Goal: Information Seeking & Learning: Compare options

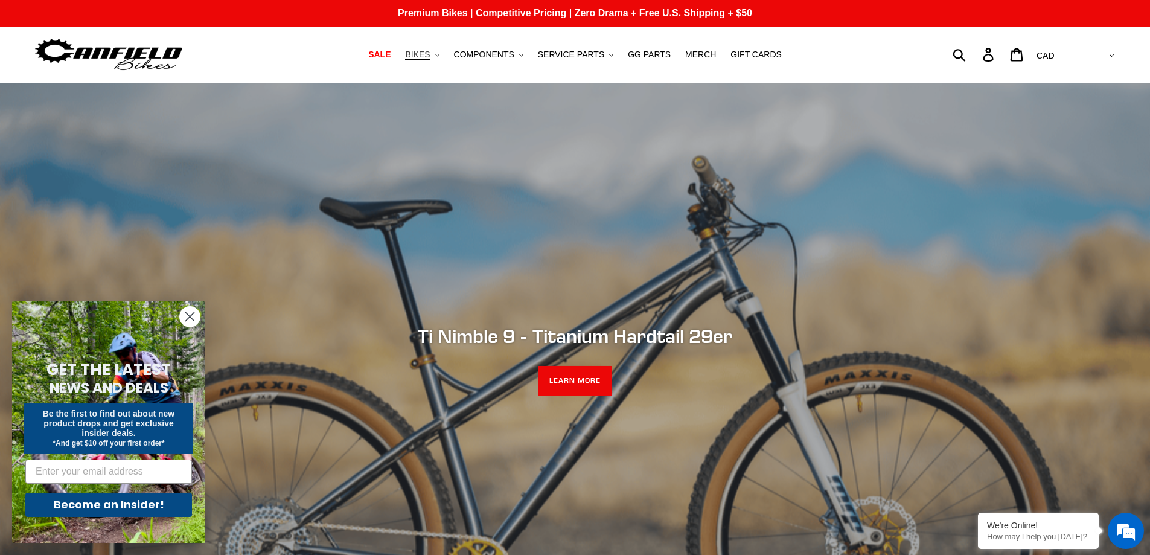
click at [430, 55] on span "BIKES" at bounding box center [417, 54] width 25 height 10
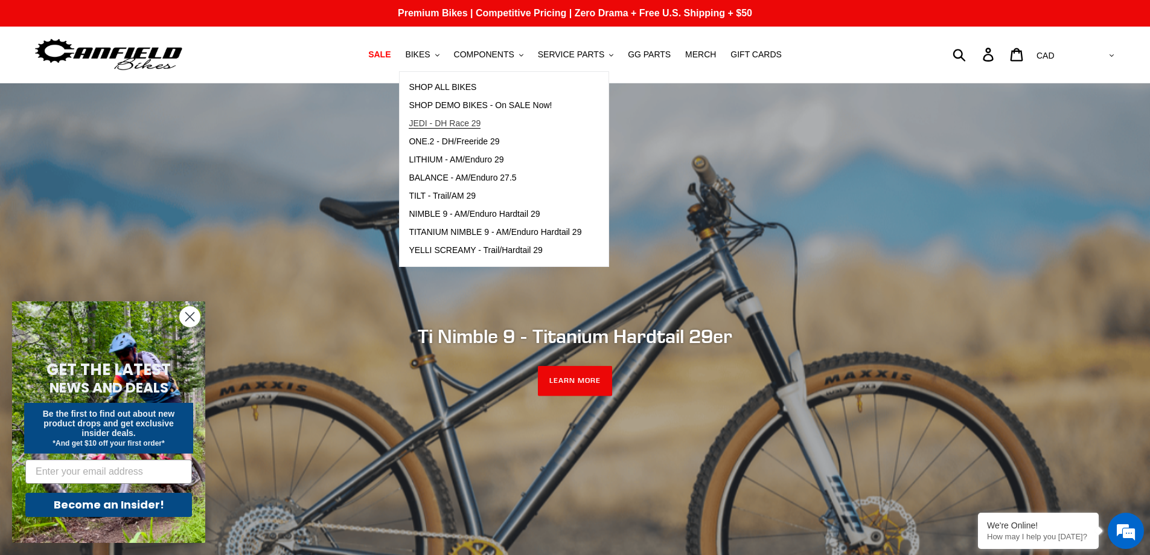
click at [450, 123] on span "JEDI - DH Race 29" at bounding box center [445, 123] width 72 height 10
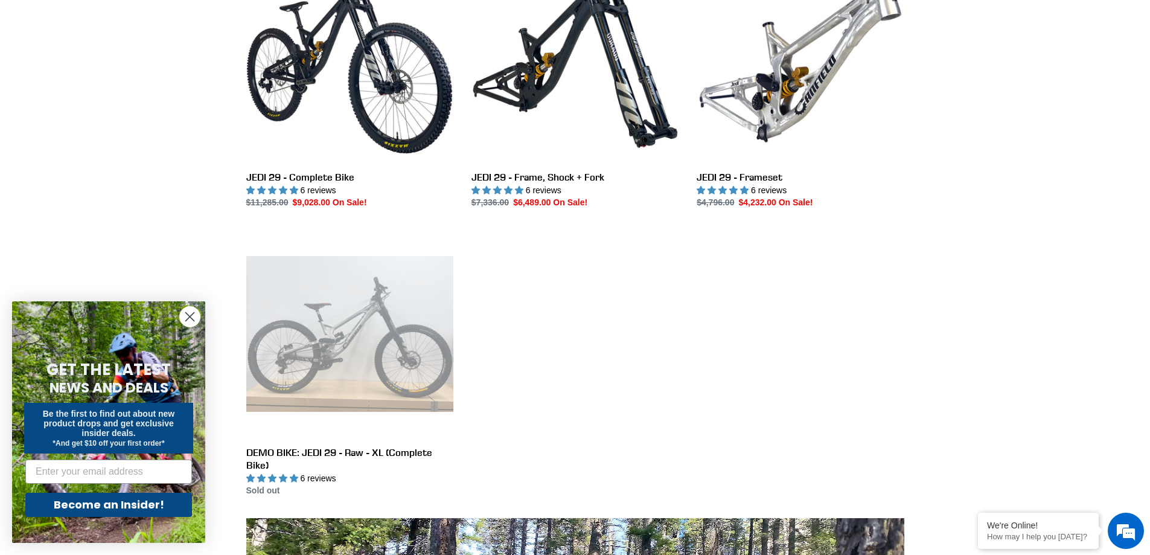
scroll to position [241, 0]
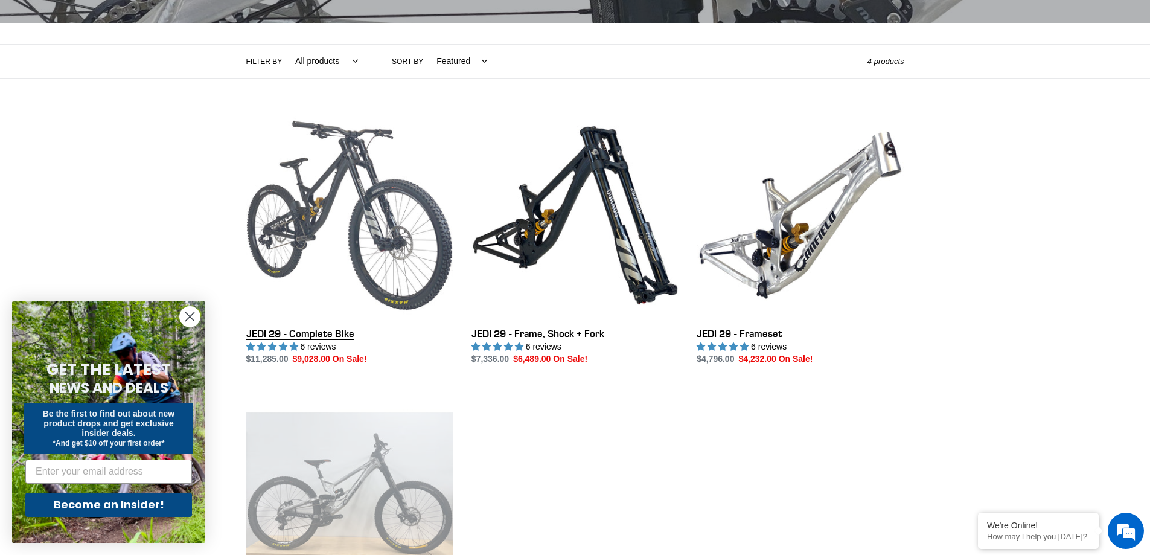
click at [310, 219] on link "JEDI 29 - Complete Bike" at bounding box center [349, 239] width 207 height 254
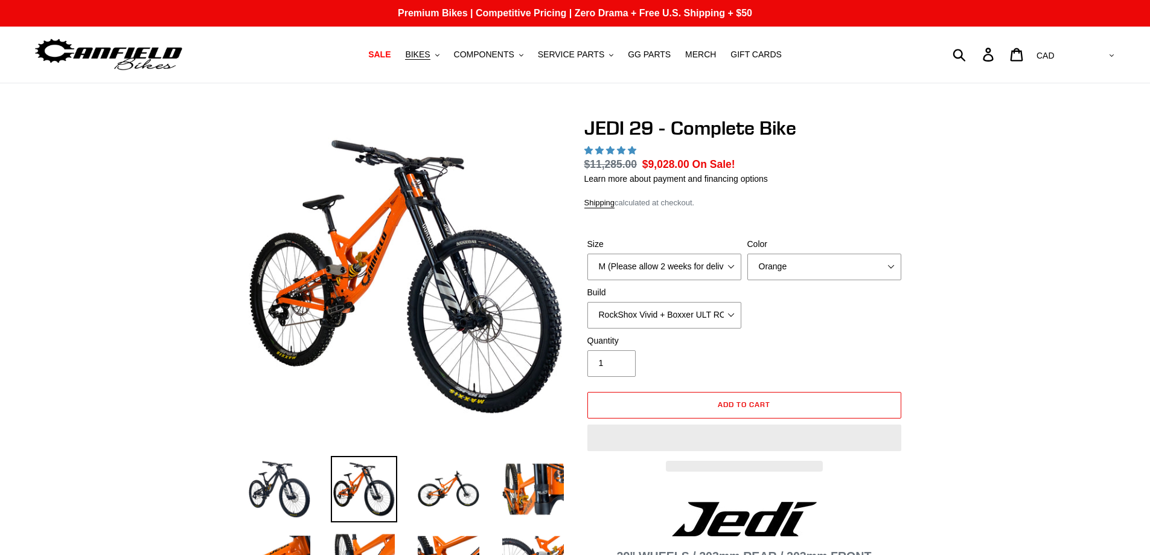
select select "highest-rating"
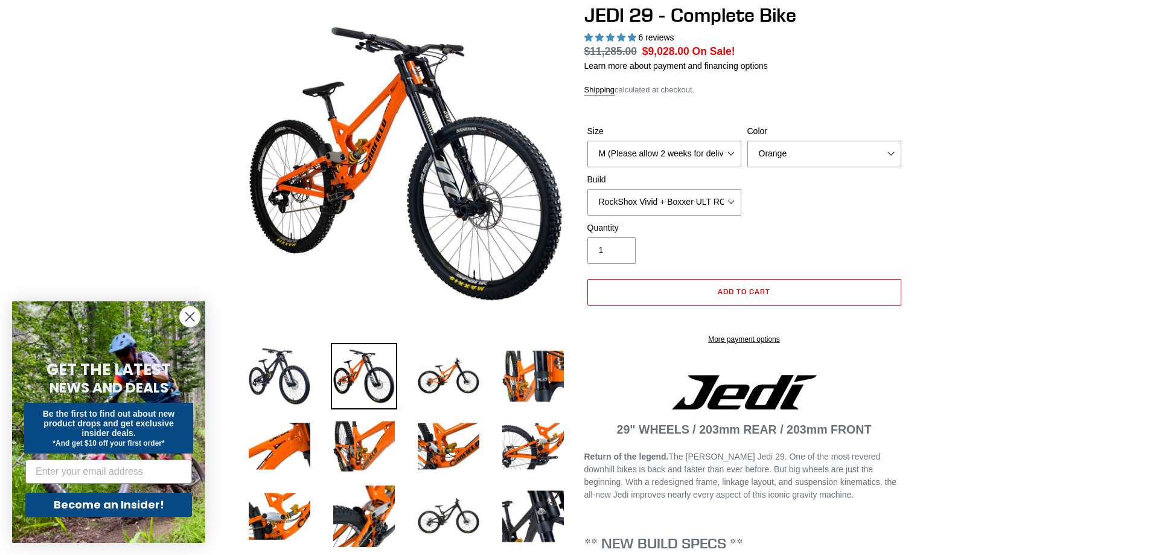
scroll to position [121, 0]
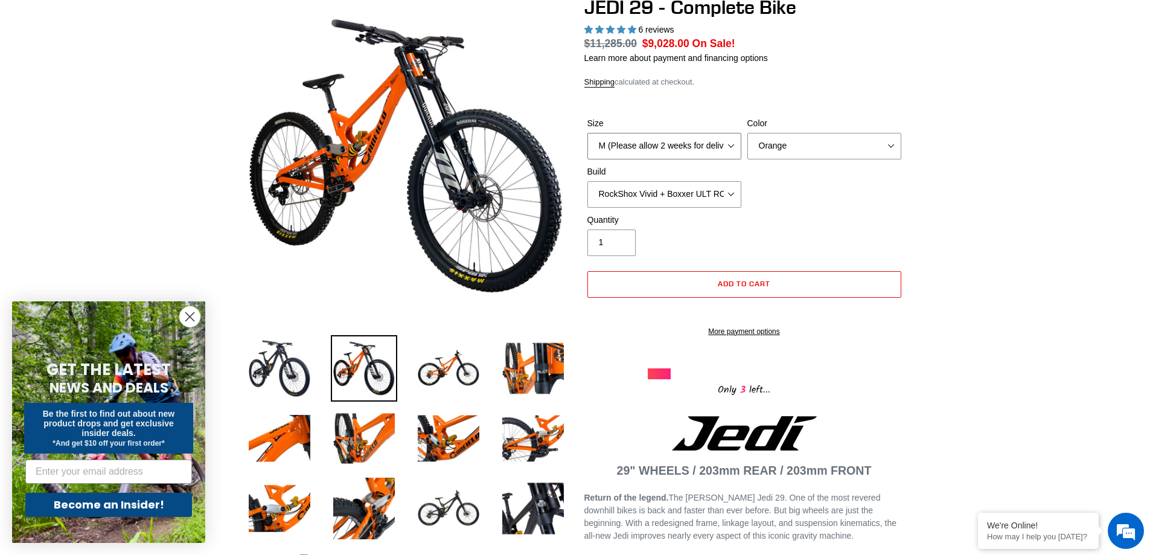
click at [723, 144] on select "M (Please allow 2 weeks for delivery) L (Please allow 2 weeks for delivery) XL …" at bounding box center [664, 146] width 154 height 27
select select "L (Please allow 2 weeks for delivery)"
click at [587, 133] on select "M (Please allow 2 weeks for delivery) L (Please allow 2 weeks for delivery) XL …" at bounding box center [664, 146] width 154 height 27
click at [885, 147] on select "Orange Stealth Black Raw" at bounding box center [824, 146] width 154 height 27
select select "Stealth Black"
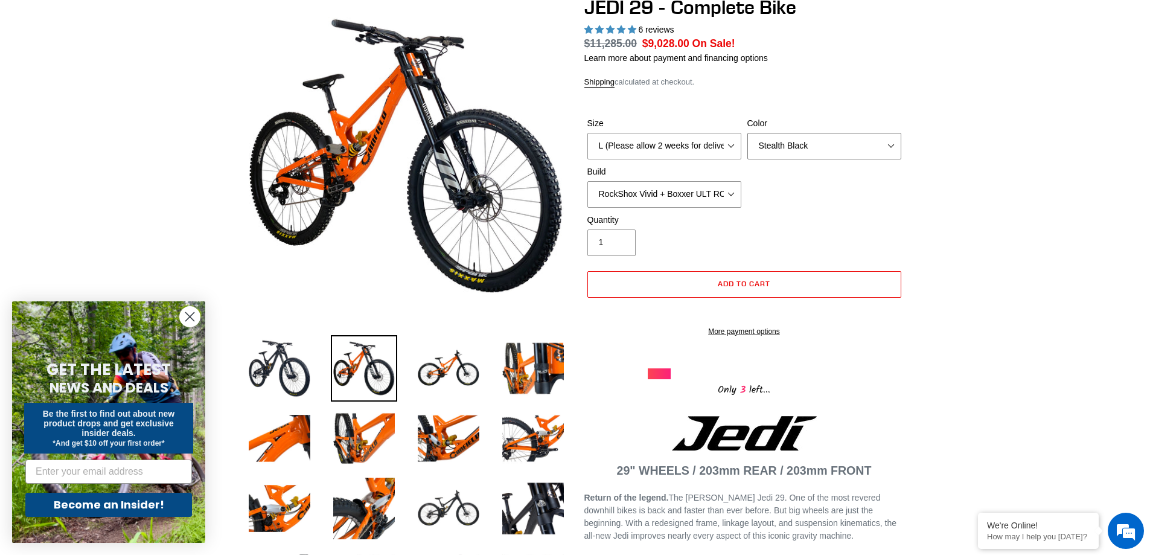
click at [747, 133] on select "Orange Stealth Black Raw" at bounding box center [824, 146] width 154 height 27
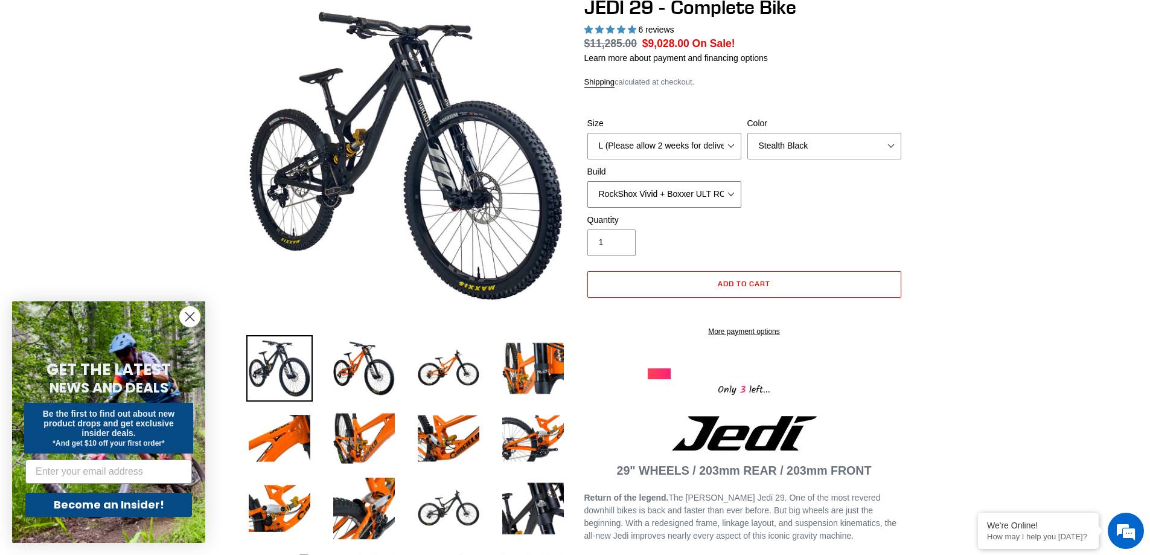
click at [727, 190] on select "RockShox Vivid + Boxxer ULT RC2 C3 200 + SRAM XO RockShox Vivid + Boxxer ULT RC…" at bounding box center [664, 194] width 154 height 27
select select "RockShox Vivid + Boxxer ULT RC2 C3 200 + Shimano"
click at [587, 181] on select "RockShox Vivid + Boxxer ULT RC2 C3 200 + SRAM XO RockShox Vivid + Boxxer ULT RC…" at bounding box center [664, 194] width 154 height 27
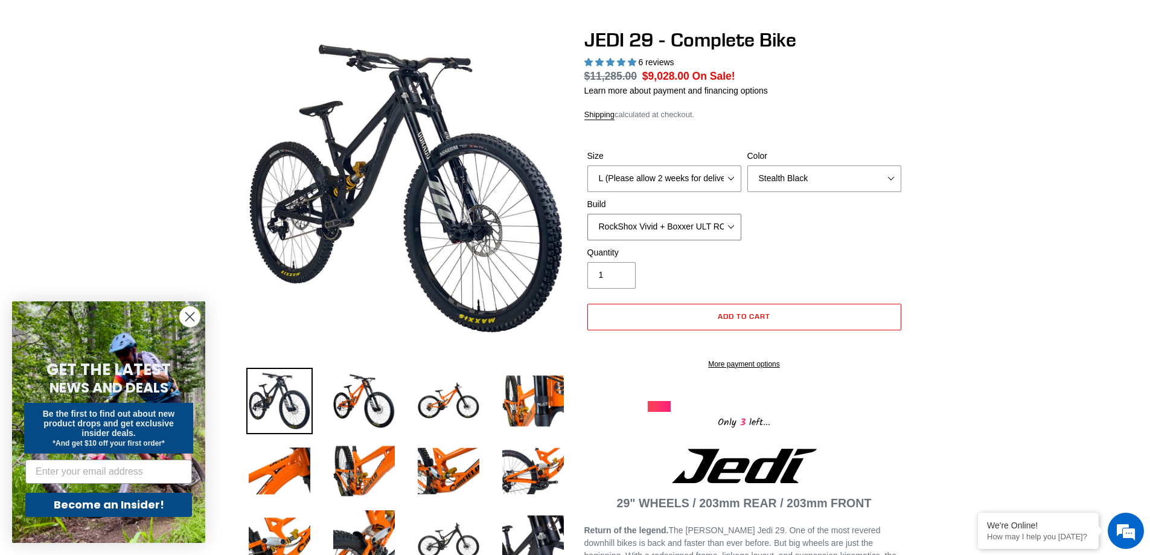
scroll to position [0, 0]
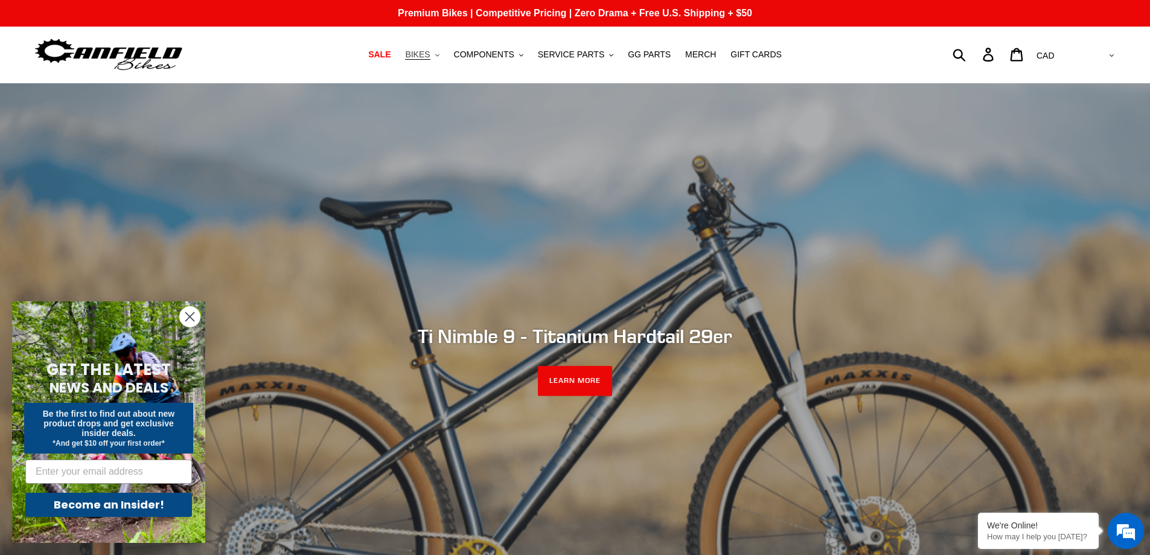
click at [430, 56] on span "BIKES" at bounding box center [417, 54] width 25 height 10
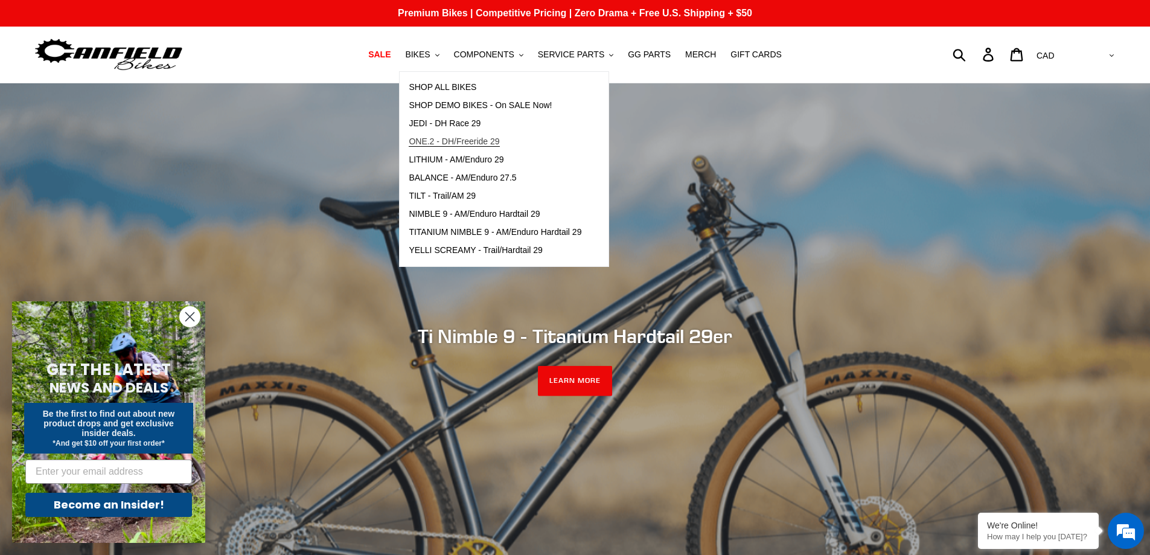
click at [479, 139] on span "ONE.2 - DH/Freeride 29" at bounding box center [454, 141] width 91 height 10
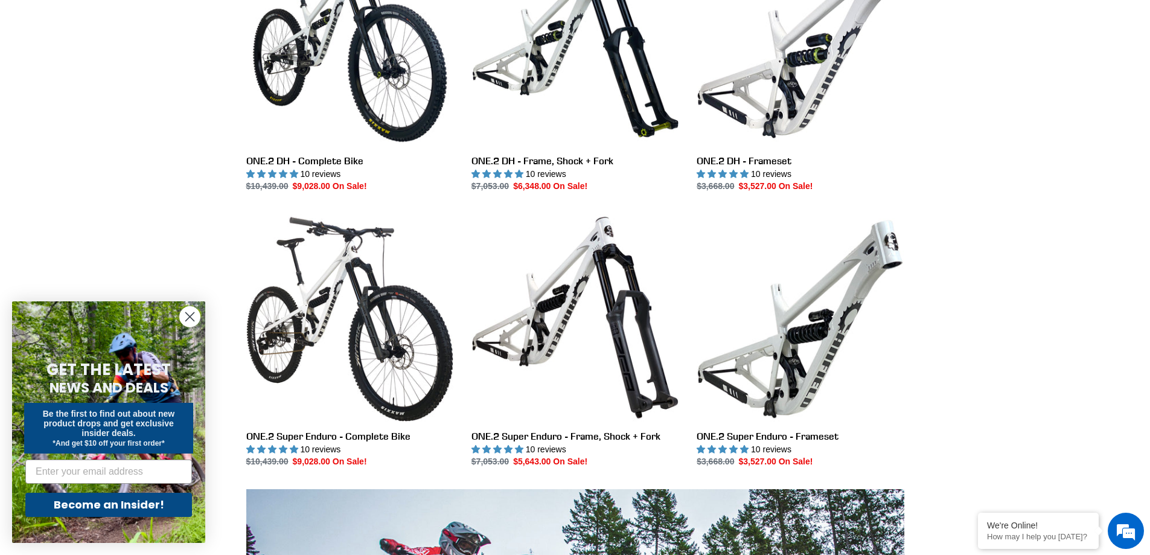
scroll to position [422, 0]
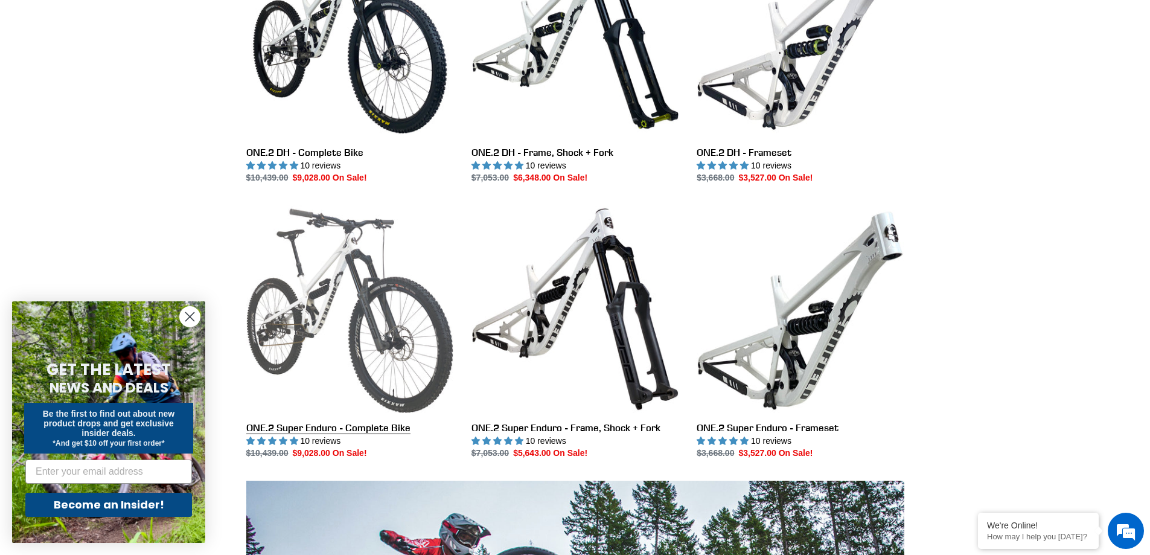
click at [333, 314] on link "ONE.2 Super Enduro - Complete Bike" at bounding box center [349, 332] width 207 height 254
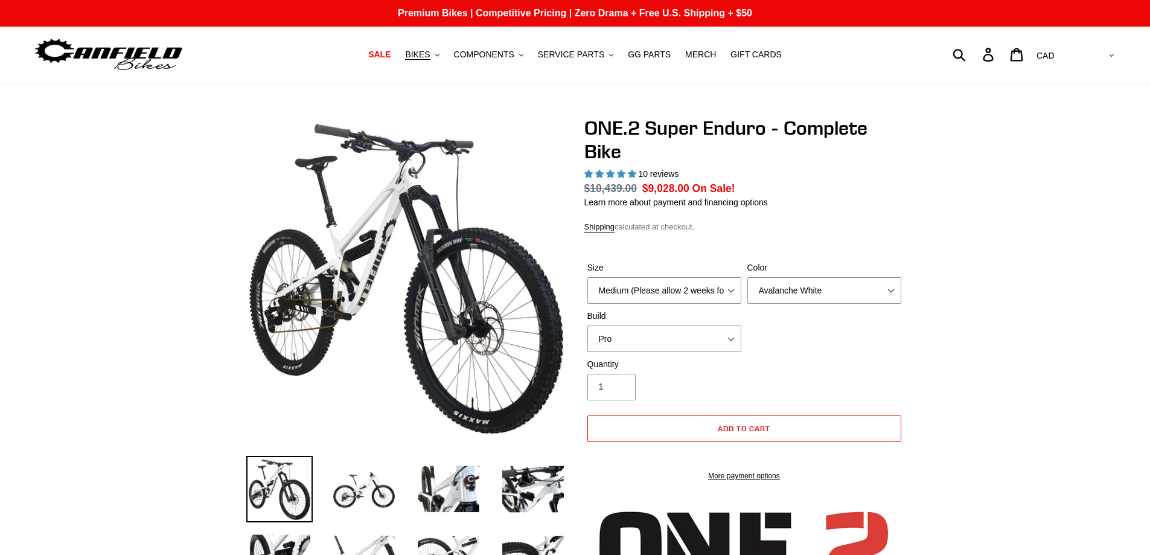
select select "highest-rating"
